Goal: Find specific page/section: Find specific page/section

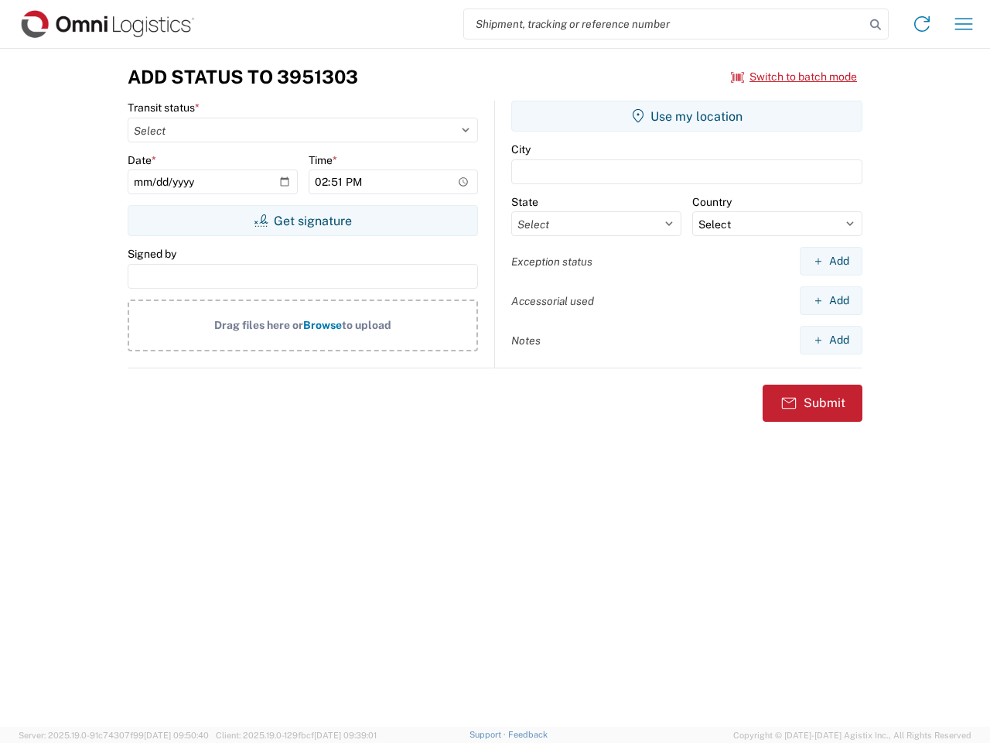
click at [665, 24] on input "search" at bounding box center [664, 23] width 401 height 29
click at [876, 25] on icon at bounding box center [876, 25] width 22 height 22
click at [922, 24] on icon at bounding box center [922, 24] width 25 height 25
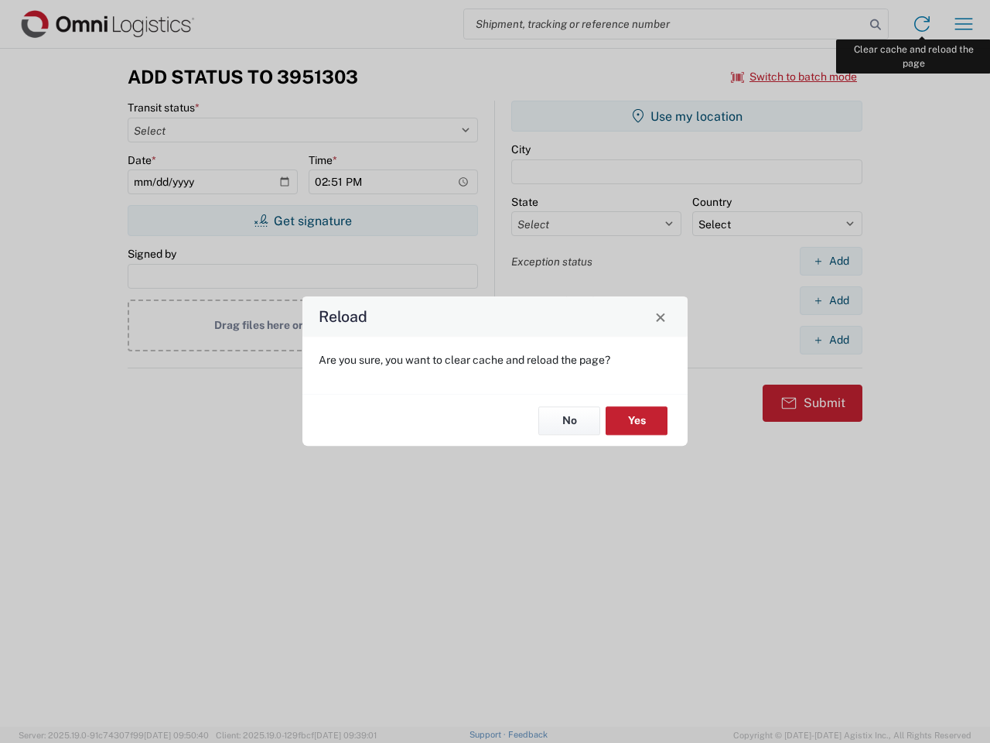
click at [964, 24] on div "Reload Are you sure, you want to clear cache and reload the page? No Yes" at bounding box center [495, 371] width 990 height 743
click at [795, 77] on div "Reload Are you sure, you want to clear cache and reload the page? No Yes" at bounding box center [495, 371] width 990 height 743
click at [303, 221] on div "Reload Are you sure, you want to clear cache and reload the page? No Yes" at bounding box center [495, 371] width 990 height 743
click at [687, 116] on div "Reload Are you sure, you want to clear cache and reload the page? No Yes" at bounding box center [495, 371] width 990 height 743
click at [831, 261] on div "Reload Are you sure, you want to clear cache and reload the page? No Yes" at bounding box center [495, 371] width 990 height 743
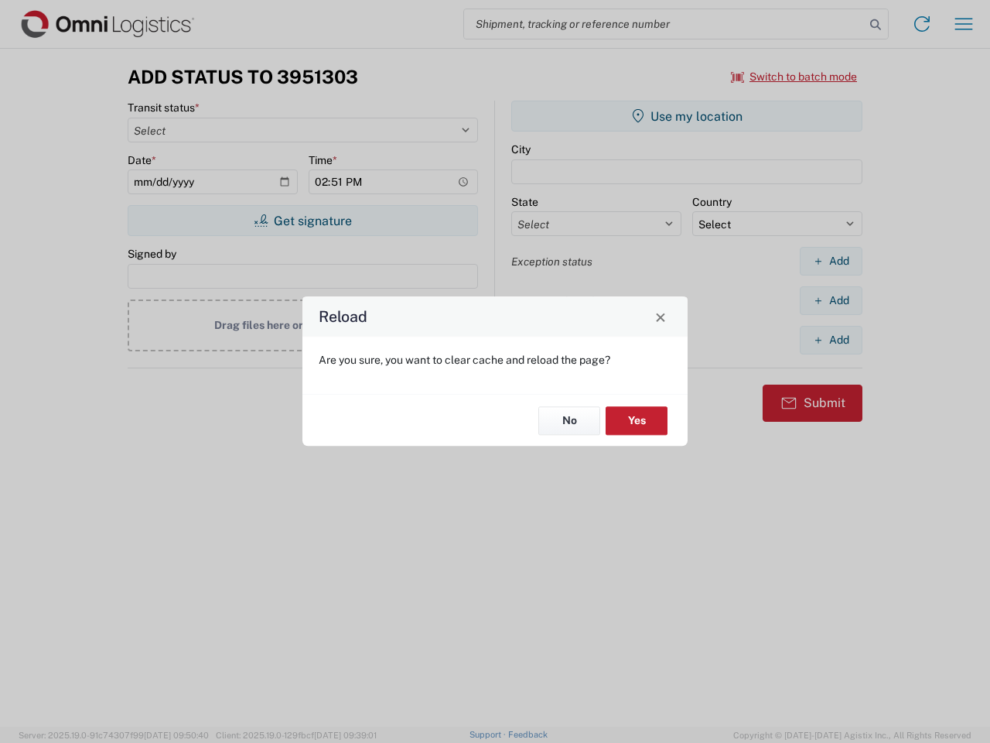
click at [831, 300] on div "Reload Are you sure, you want to clear cache and reload the page? No Yes" at bounding box center [495, 371] width 990 height 743
click at [831, 340] on div "Reload Are you sure, you want to clear cache and reload the page? No Yes" at bounding box center [495, 371] width 990 height 743
